Goal: Task Accomplishment & Management: Complete application form

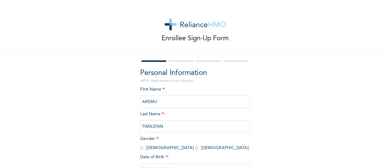
click at [143, 145] on input "radio" at bounding box center [141, 148] width 3 height 6
radio input "true"
click at [172, 163] on input "text" at bounding box center [195, 169] width 110 height 12
select select "8"
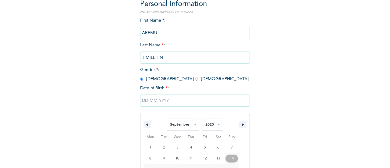
scroll to position [71, 0]
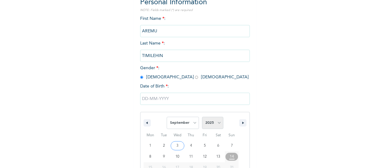
click at [217, 117] on select "2025 2024 2023 2022 2021 2020 2019 2018 2017 2016 2015 2014 2013 2012 2011 2010…" at bounding box center [212, 123] width 21 height 12
select select "1996"
click at [202, 117] on select "2025 2024 2023 2022 2021 2020 2019 2018 2017 2016 2015 2014 2013 2012 2011 2010…" at bounding box center [212, 123] width 21 height 12
click at [191, 117] on select "January February March April May June July August September October November De…" at bounding box center [183, 123] width 32 height 12
select select "6"
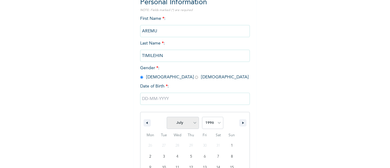
click at [167, 117] on select "January February March April May June July August September October November De…" at bounding box center [183, 123] width 32 height 12
type input "[DATE]"
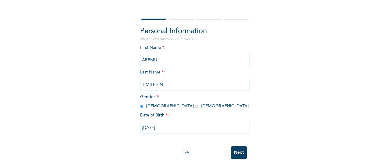
scroll to position [1, 0]
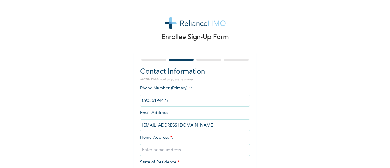
click at [168, 144] on input "text" at bounding box center [195, 150] width 110 height 12
type input "N0 58. JUBRILA SURULERE [GEOGRAPHIC_DATA]"
select select "25"
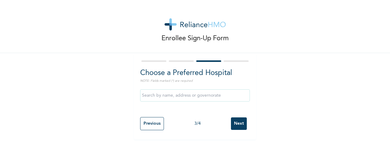
scroll to position [0, 0]
click at [231, 117] on input "Next" at bounding box center [239, 123] width 16 height 13
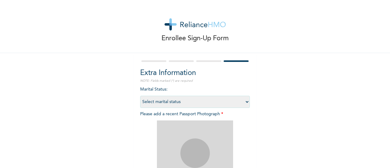
click at [171, 96] on select "Select marital status [DEMOGRAPHIC_DATA] Married [DEMOGRAPHIC_DATA] Widow/[DEMO…" at bounding box center [195, 102] width 110 height 12
select select "1"
click at [152, 96] on select "Select marital status [DEMOGRAPHIC_DATA] Married [DEMOGRAPHIC_DATA] Widow/[DEMO…" at bounding box center [195, 102] width 110 height 12
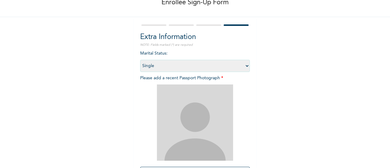
scroll to position [62, 0]
